Goal: Information Seeking & Learning: Learn about a topic

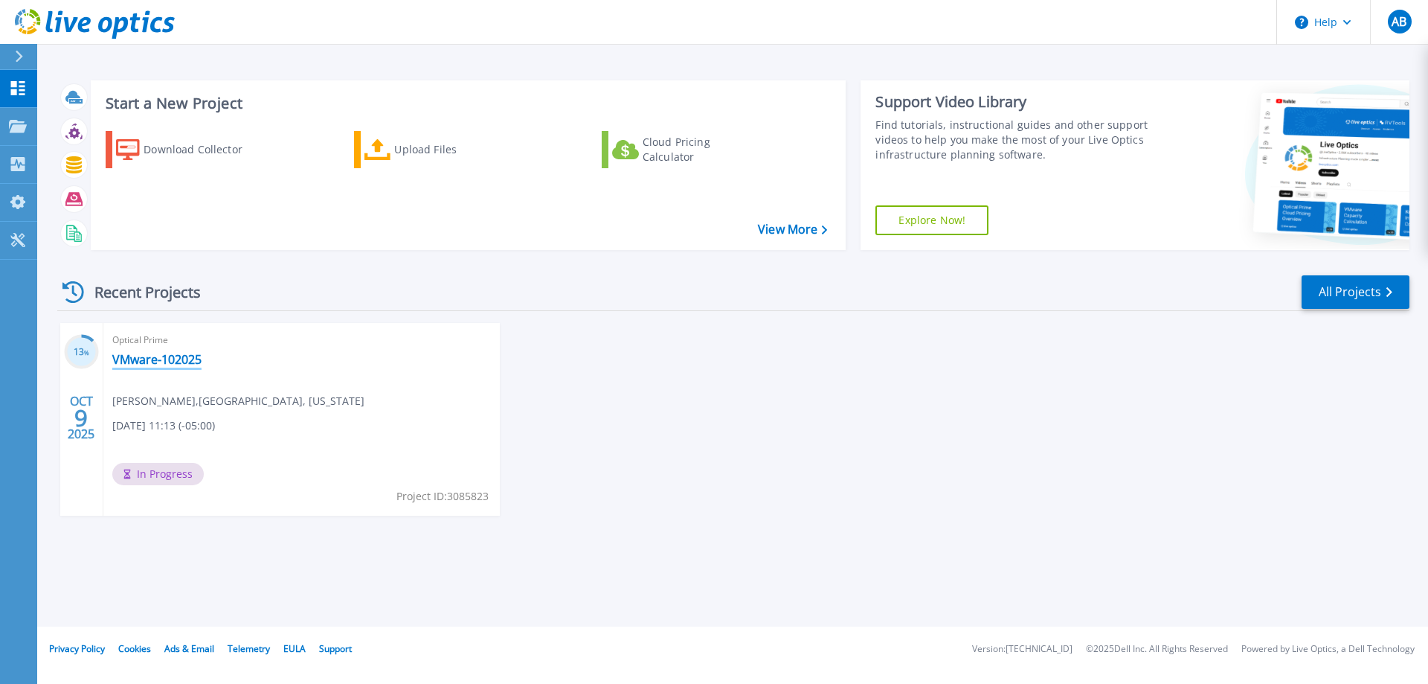
click at [157, 359] on link "VMware-102025" at bounding box center [156, 359] width 89 height 15
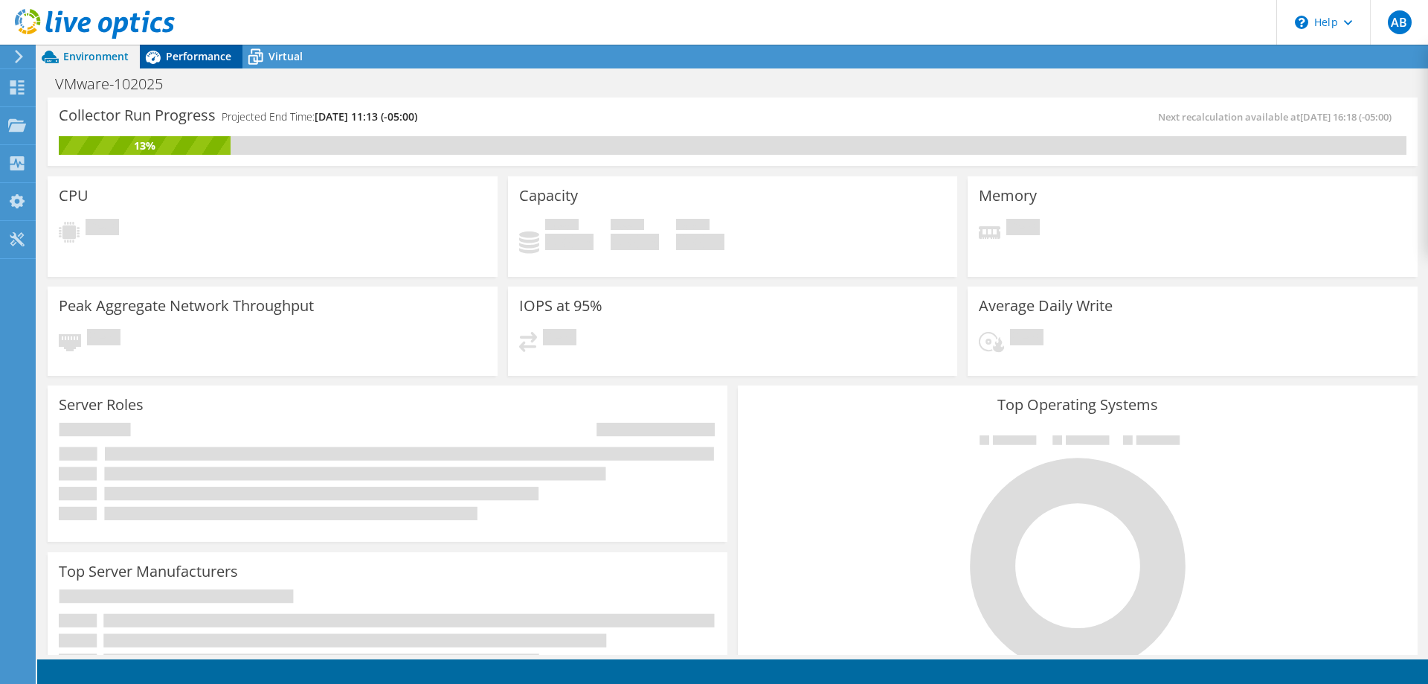
click at [192, 45] on div "Performance" at bounding box center [191, 57] width 103 height 24
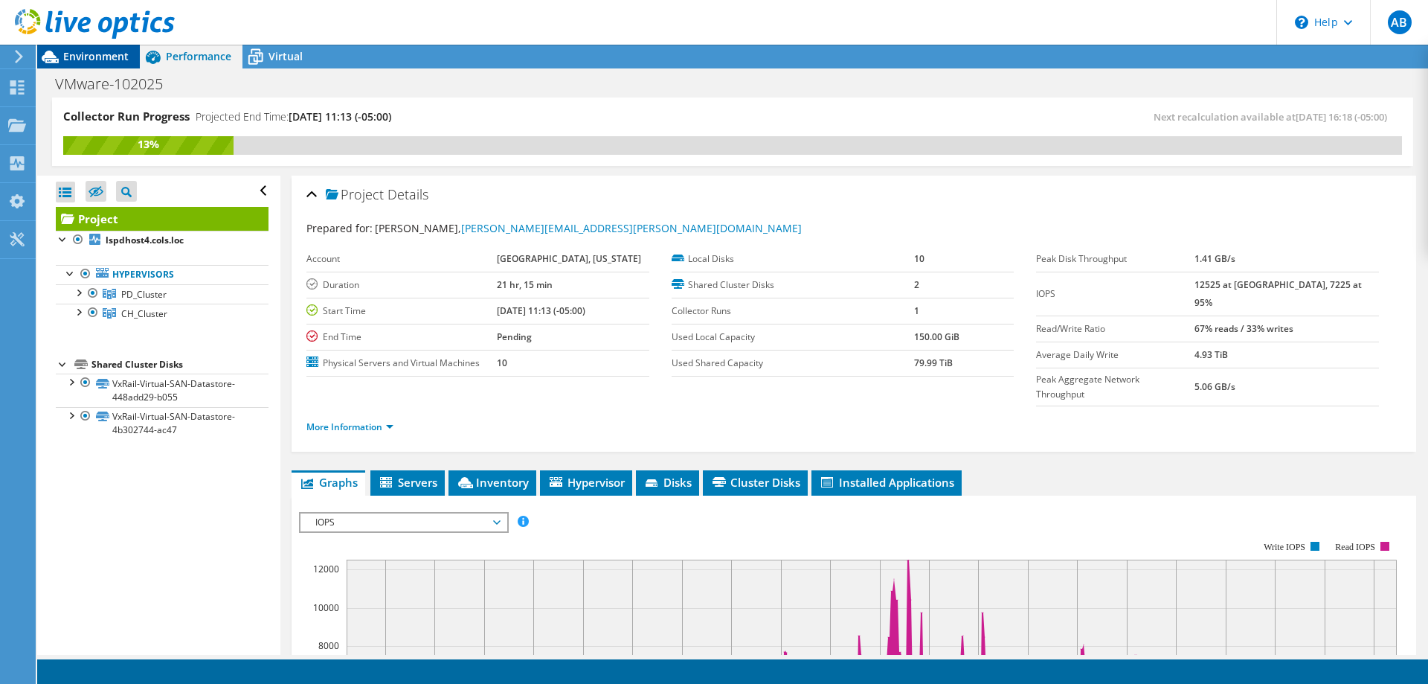
click at [86, 60] on span "Environment" at bounding box center [95, 56] width 65 height 14
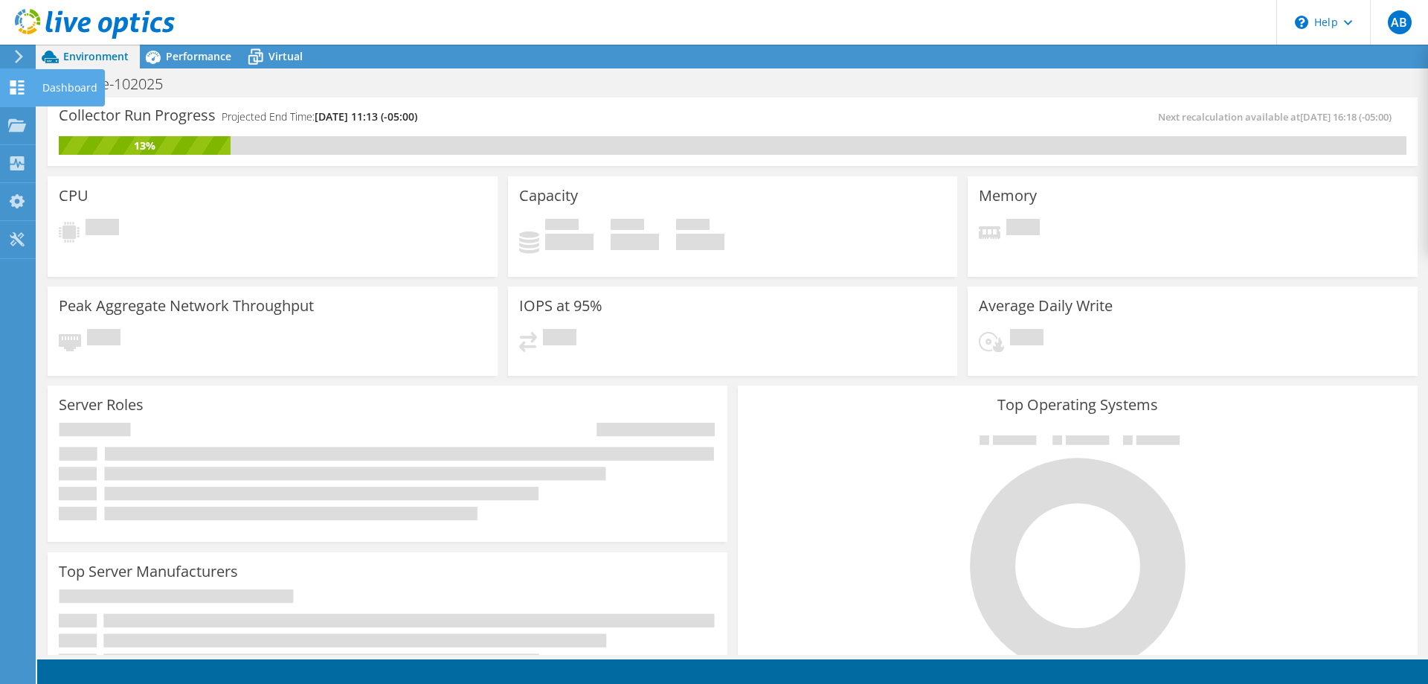
click at [15, 92] on use at bounding box center [17, 87] width 14 height 14
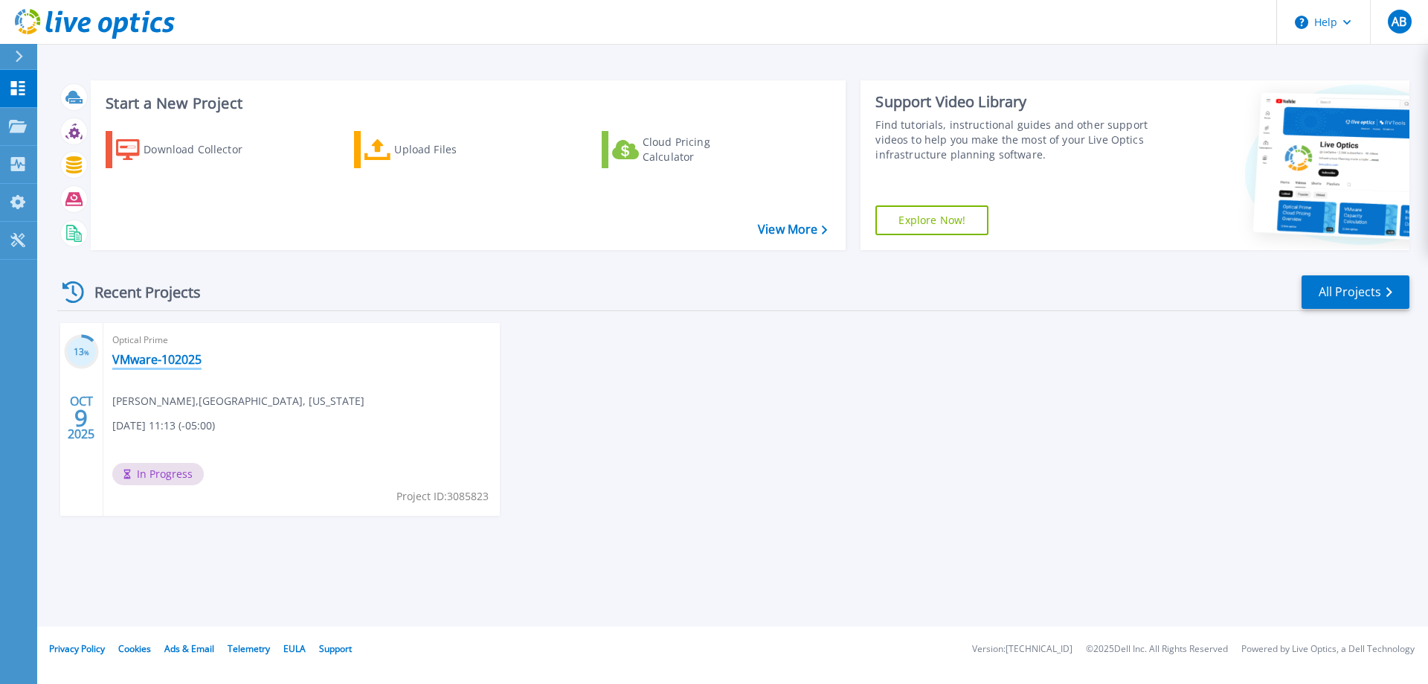
click at [164, 359] on link "VMware-102025" at bounding box center [156, 359] width 89 height 15
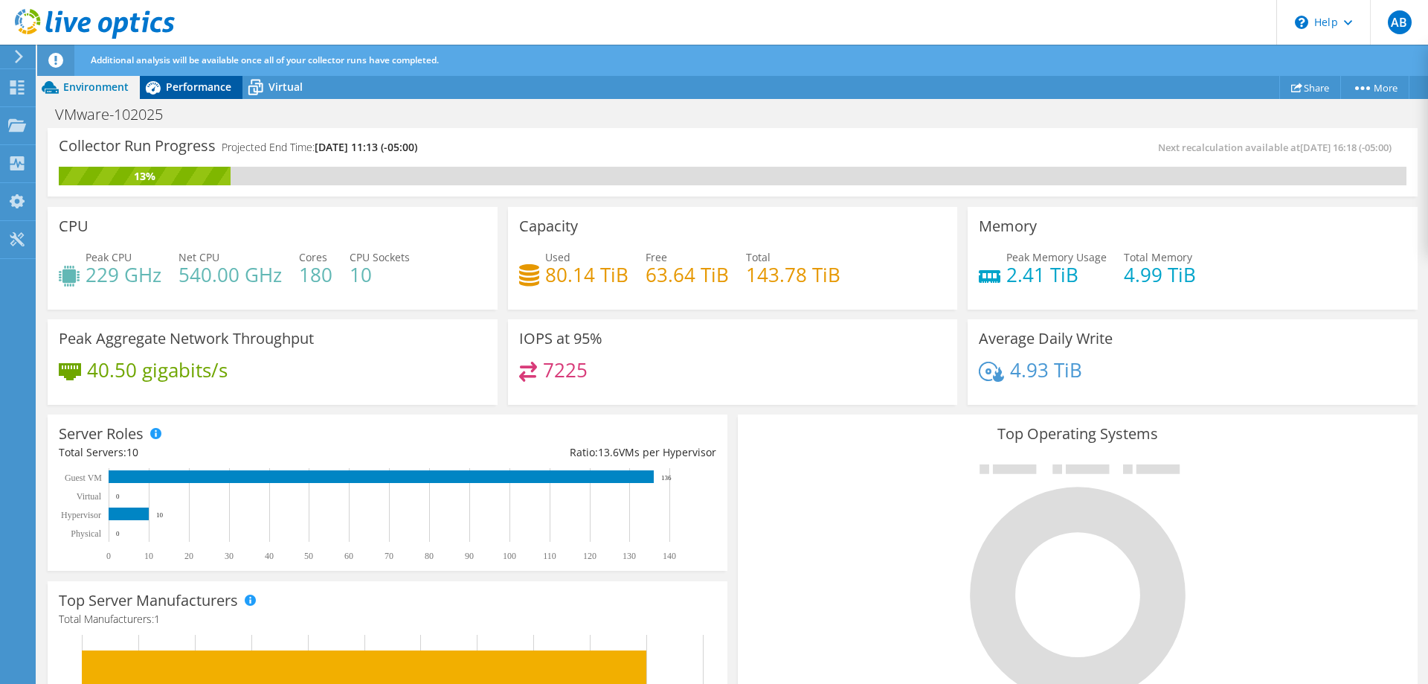
click at [219, 90] on span "Performance" at bounding box center [198, 87] width 65 height 14
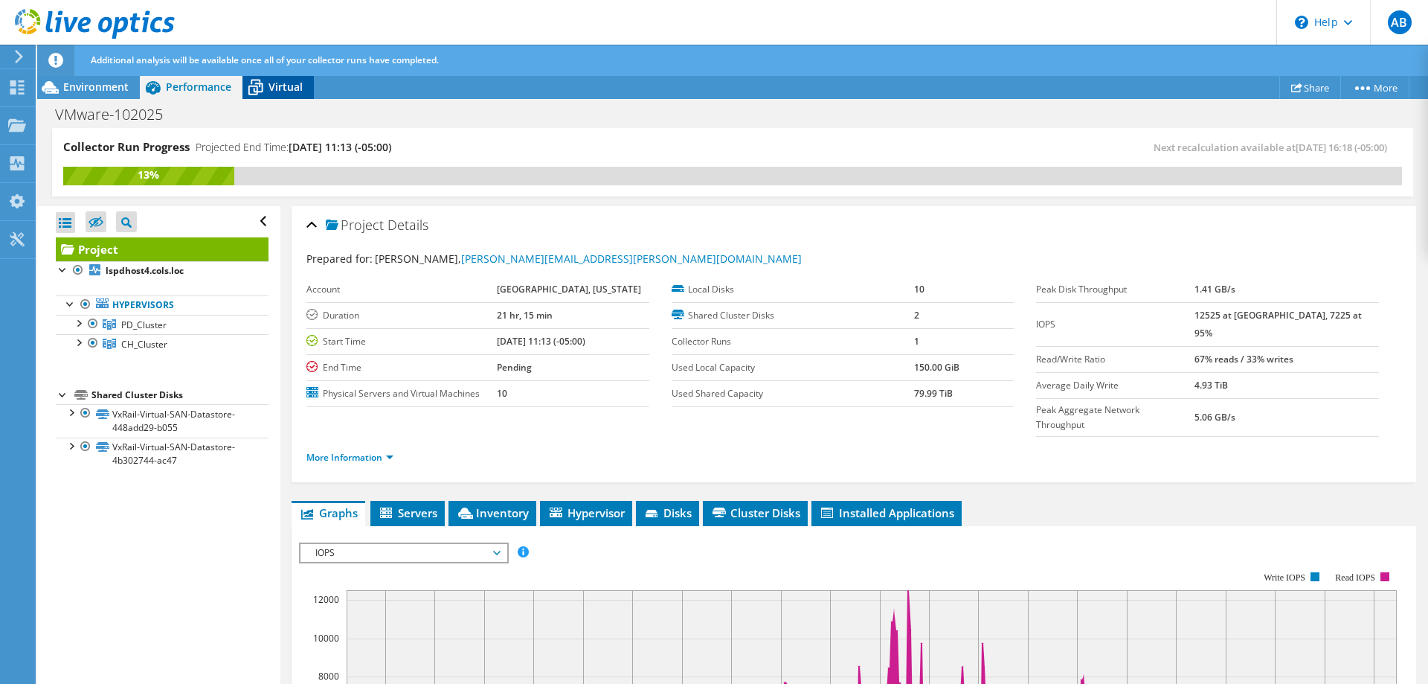
click at [261, 80] on icon at bounding box center [256, 87] width 26 height 26
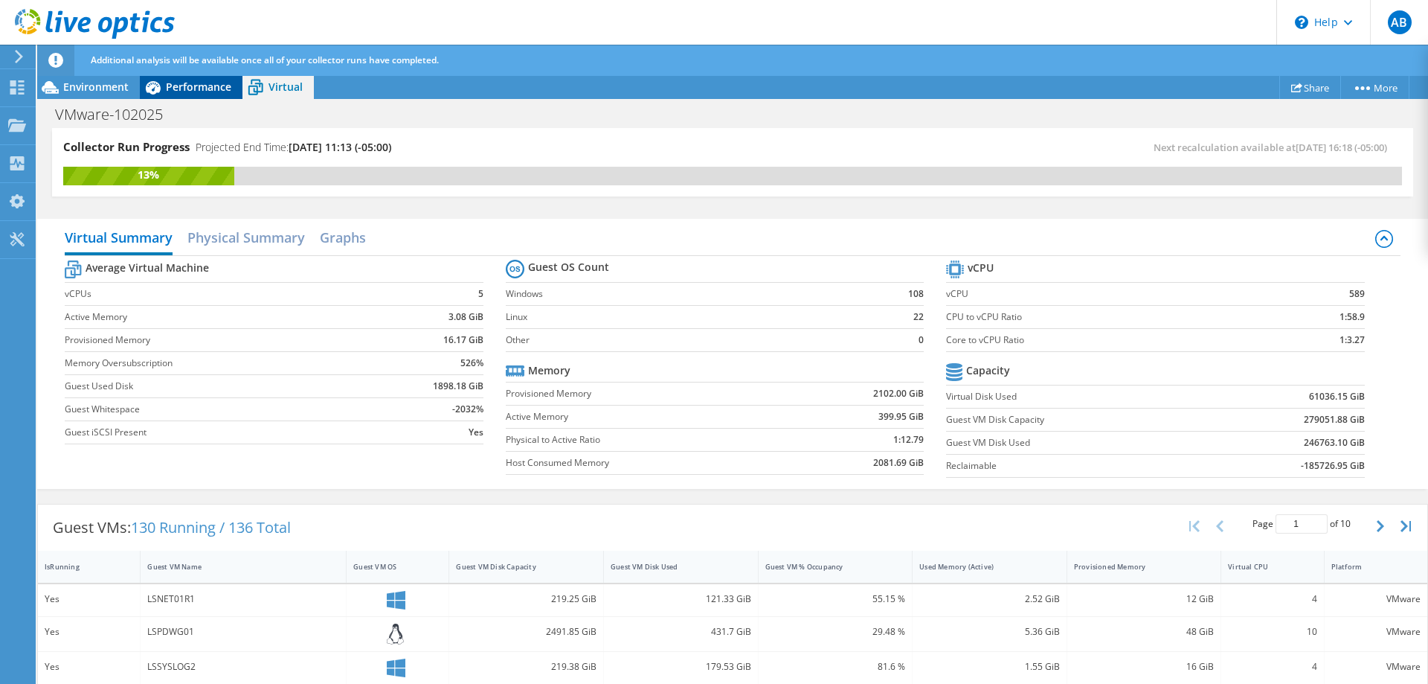
click at [189, 82] on span "Performance" at bounding box center [198, 87] width 65 height 14
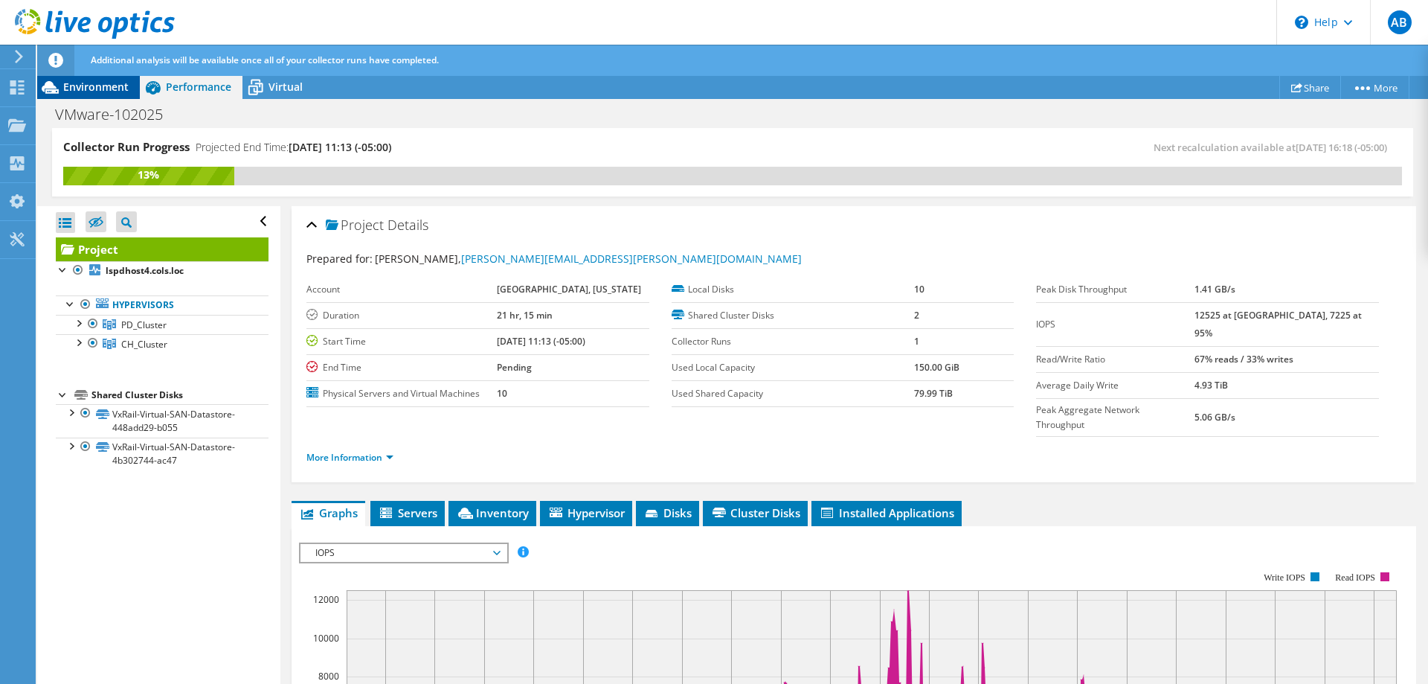
click at [103, 88] on span "Environment" at bounding box center [95, 87] width 65 height 14
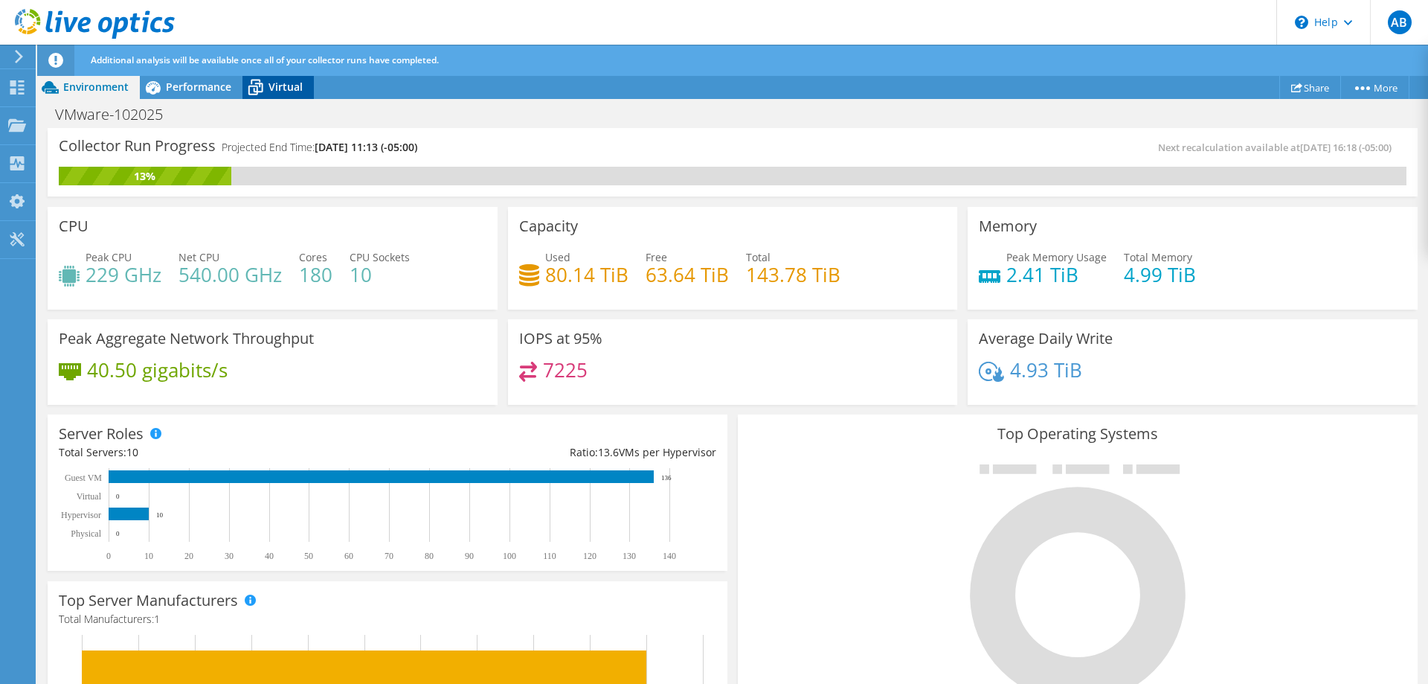
click at [283, 82] on span "Virtual" at bounding box center [286, 87] width 34 height 14
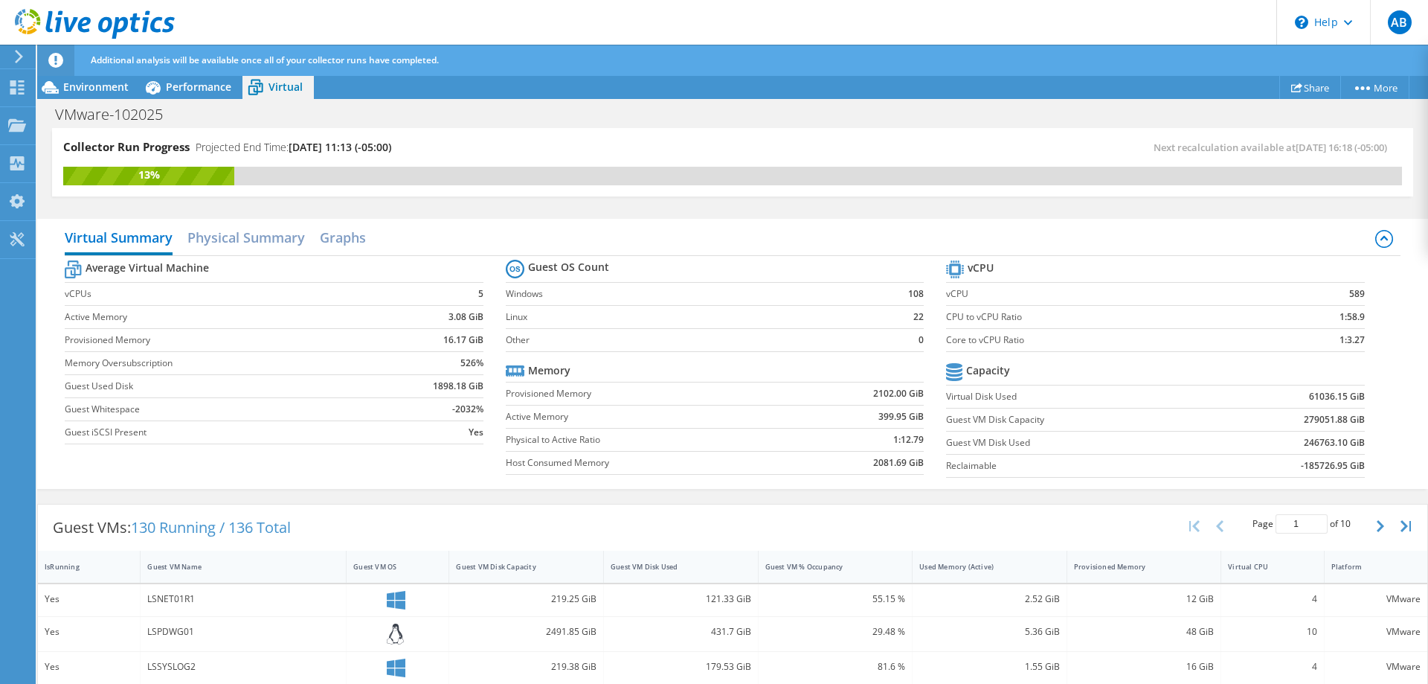
scroll to position [304, 0]
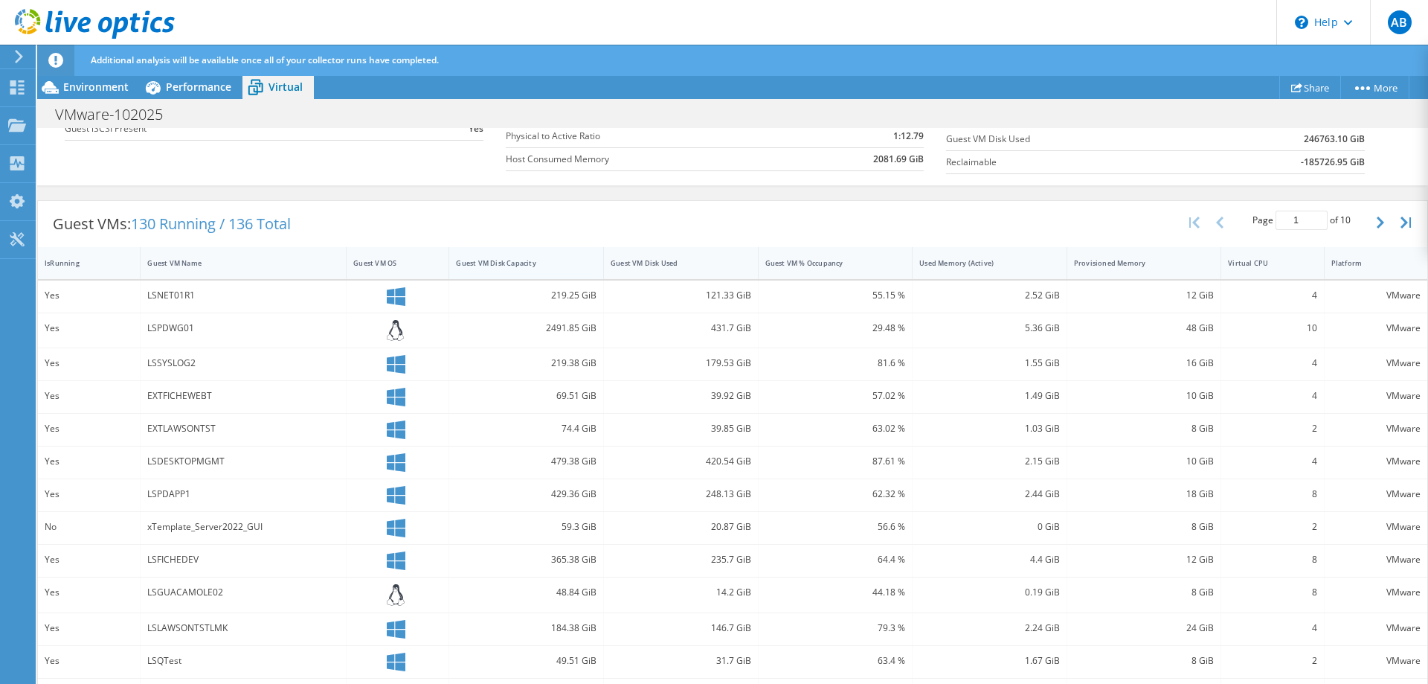
click at [519, 267] on div "Guest VM Disk Capacity" at bounding box center [517, 263] width 123 height 10
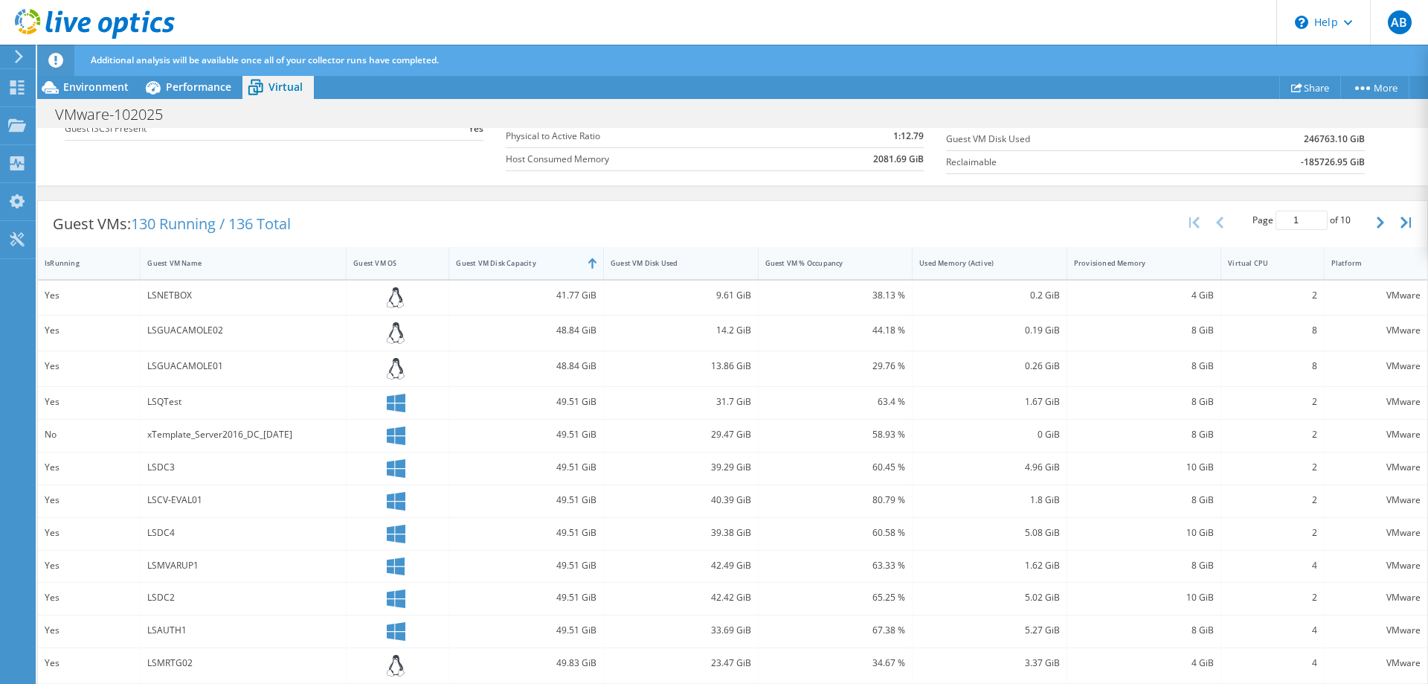
click at [519, 267] on div "Guest VM Disk Capacity" at bounding box center [517, 263] width 123 height 10
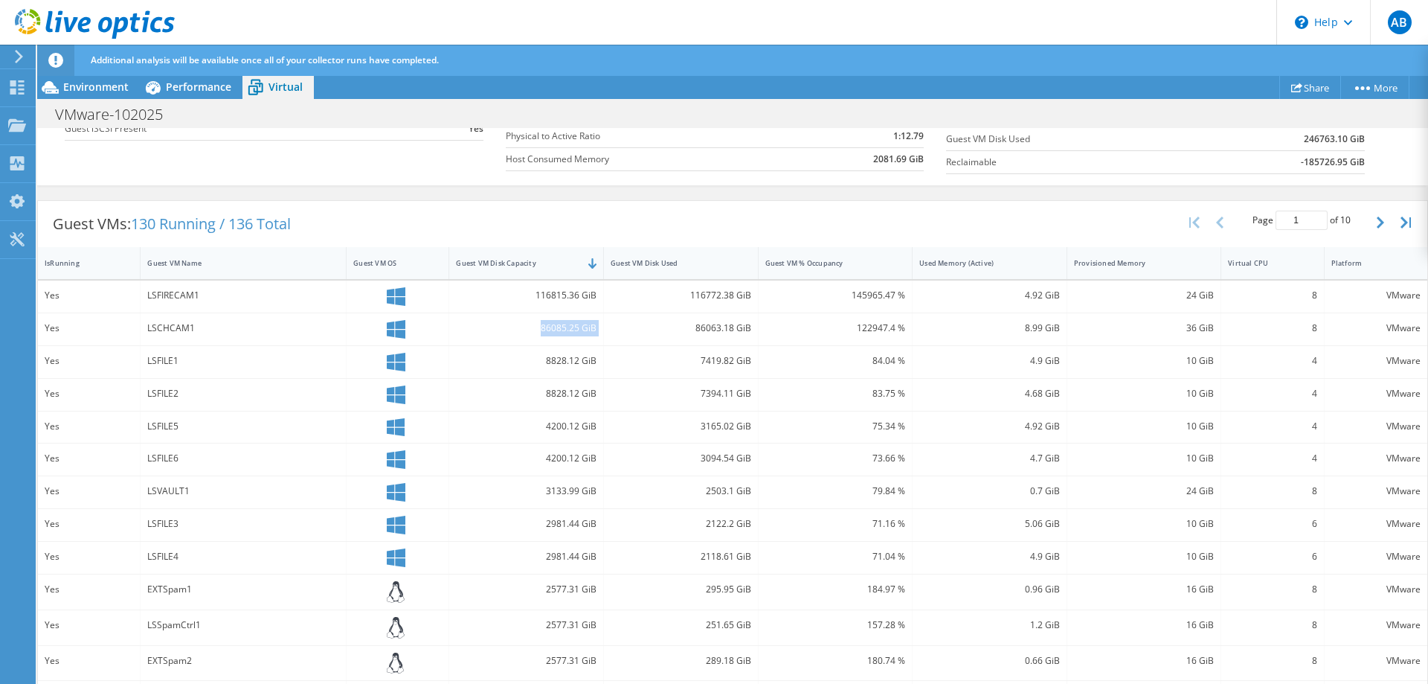
drag, startPoint x: 153, startPoint y: 299, endPoint x: 626, endPoint y: 319, distance: 474.3
click at [347, 312] on div "LSFIRECAM1" at bounding box center [244, 296] width 206 height 32
click at [626, 319] on div "86063.18 GiB" at bounding box center [681, 329] width 155 height 32
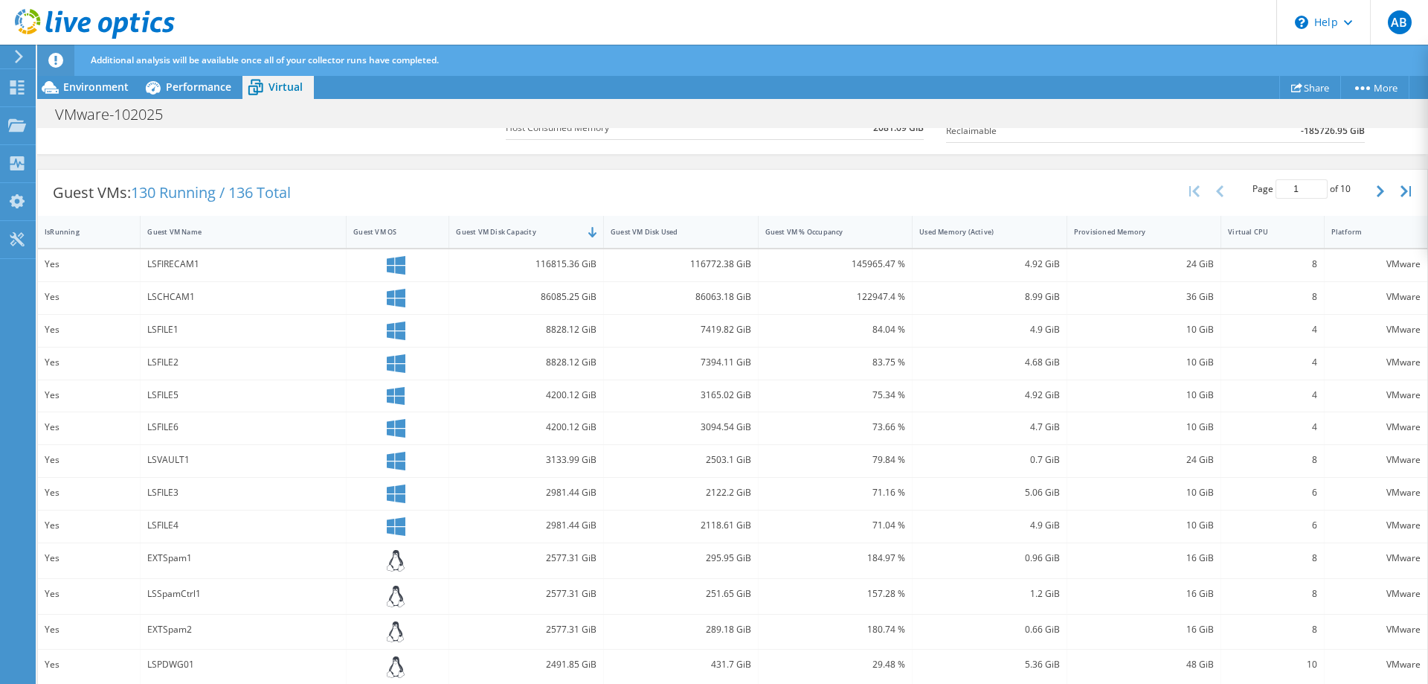
scroll to position [0, 0]
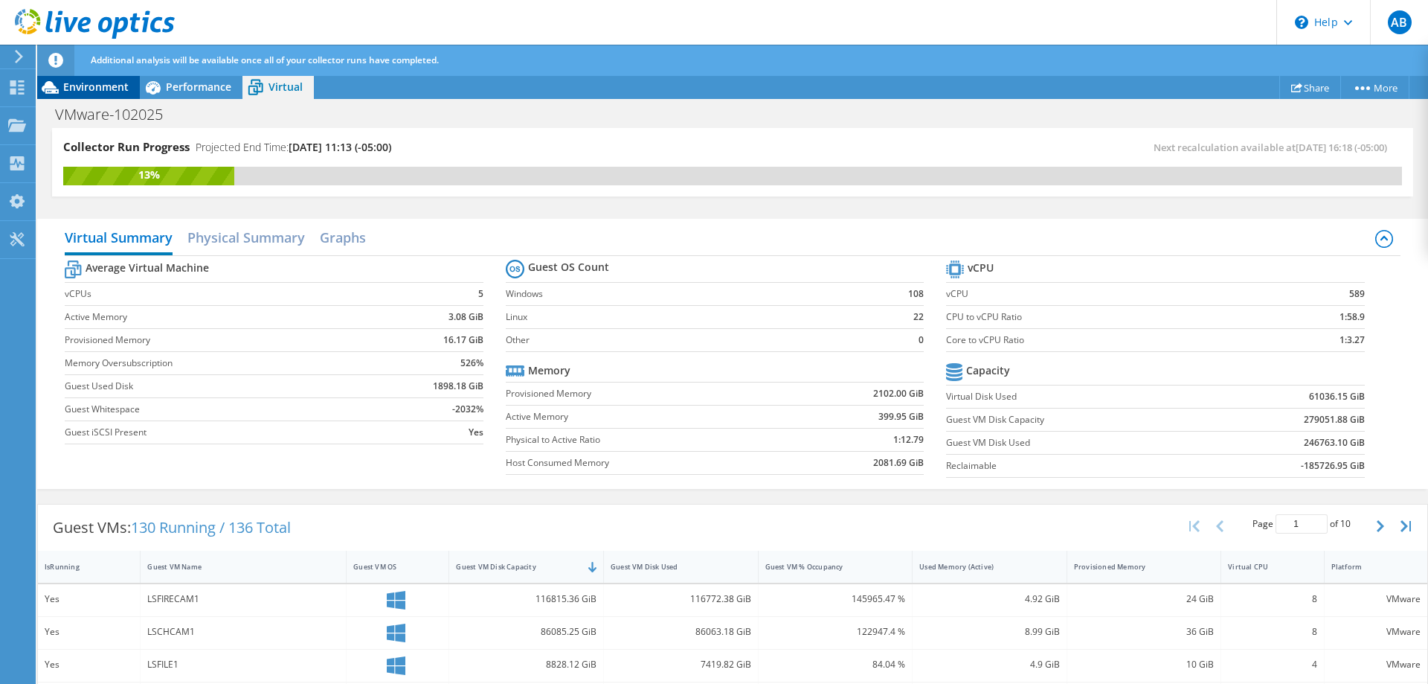
click at [72, 83] on span "Environment" at bounding box center [95, 87] width 65 height 14
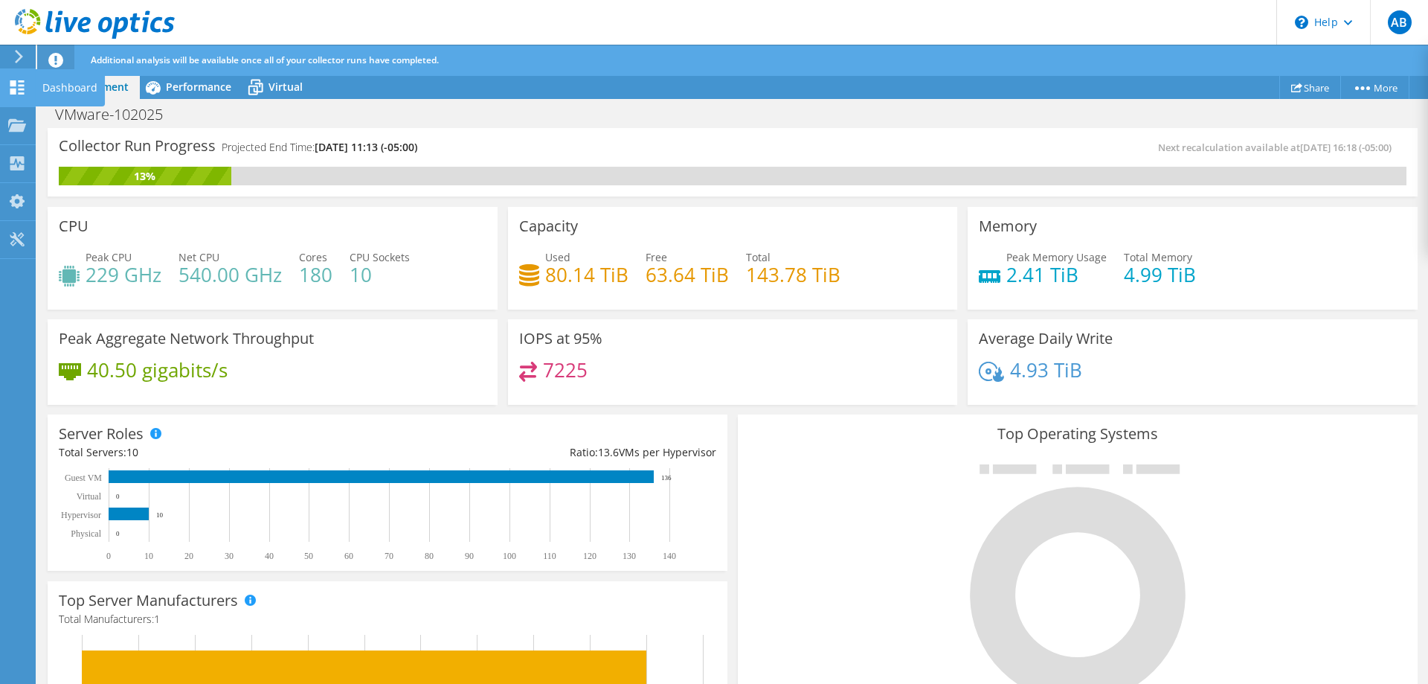
click at [77, 92] on div "Dashboard" at bounding box center [70, 87] width 70 height 37
